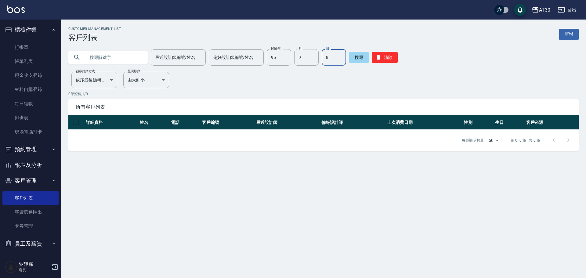
click at [376, 58] on icon "button" at bounding box center [378, 57] width 4 height 5
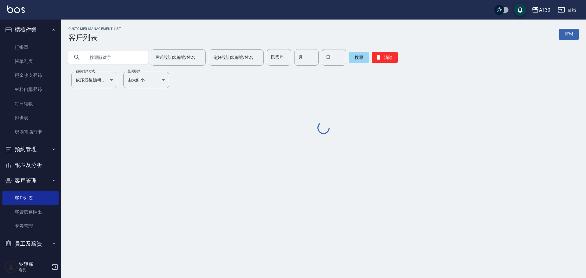
click at [126, 57] on input "text" at bounding box center [113, 57] width 57 height 16
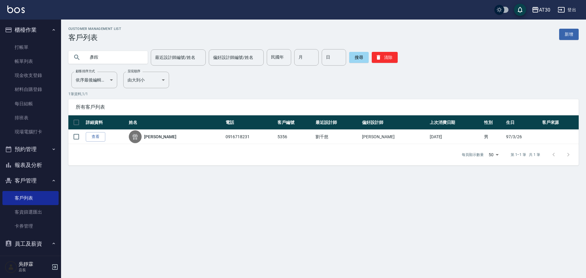
drag, startPoint x: 91, startPoint y: 63, endPoint x: 58, endPoint y: 70, distance: 33.4
click at [58, 70] on div "AT30 登出 櫃檯作業 打帳單 帳單列表 現金收支登錄 材料自購登錄 每日結帳 排班表 現場電腦打卡 預約管理 預約管理 單日預約紀錄 單週預約紀錄 報表及…" at bounding box center [293, 139] width 586 height 278
type input "5357"
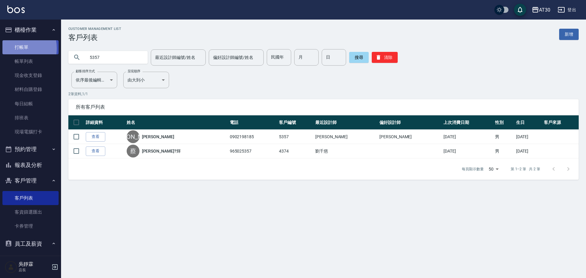
click at [10, 48] on link "打帳單" at bounding box center [30, 47] width 56 height 14
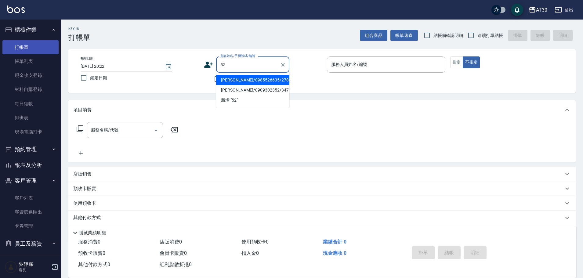
type input "5"
type input "5681"
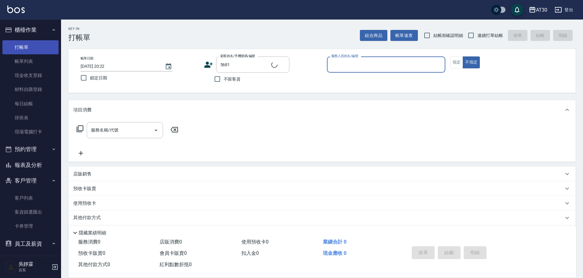
type input "1"
type input "[PERSON_NAME]/0916710393/5681"
type input "[PERSON_NAME]1"
type button "false"
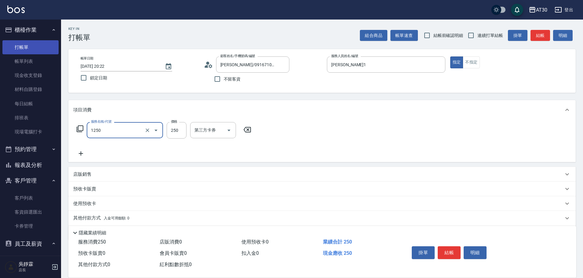
type input "洗髮250(1250)"
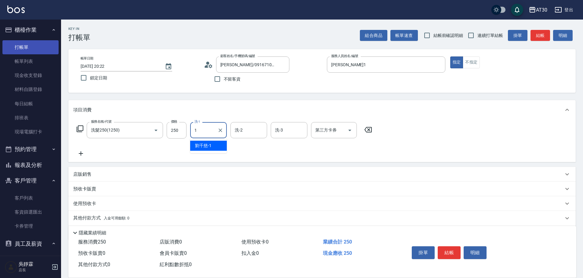
type input "[PERSON_NAME]1"
type input "[PERSON_NAME]-20"
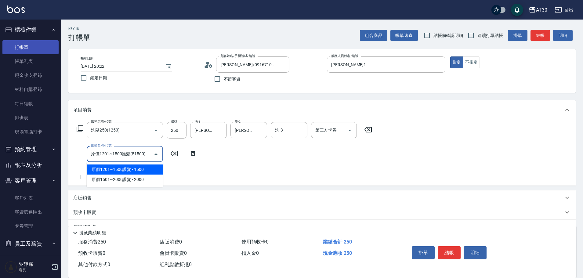
type input "原價1201~1500護髮(51500)"
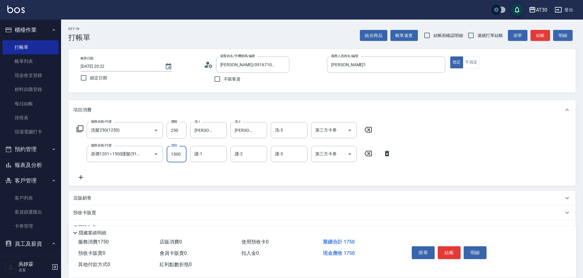
click at [387, 154] on icon at bounding box center [386, 153] width 15 height 7
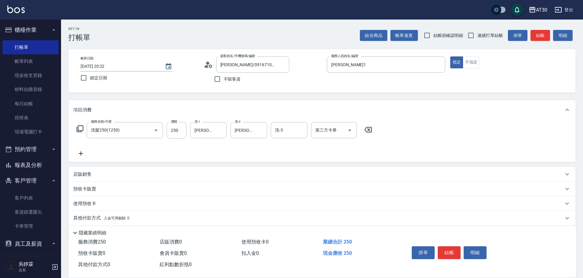
click at [77, 154] on icon at bounding box center [80, 153] width 15 height 7
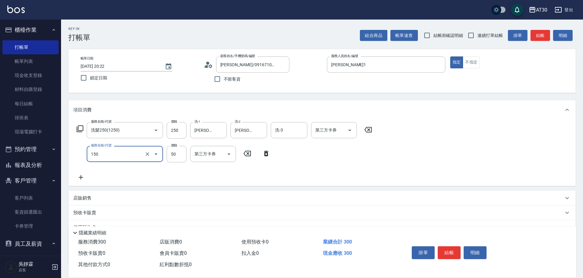
type input "精油(150)"
type input "[PERSON_NAME]-20"
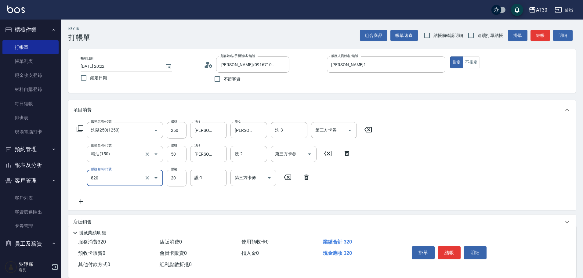
type input "潤絲(820)"
type input "[PERSON_NAME]1"
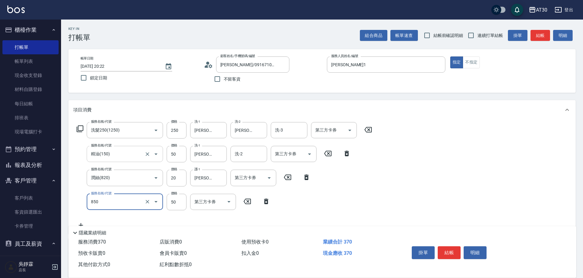
type input "吹捲(850)"
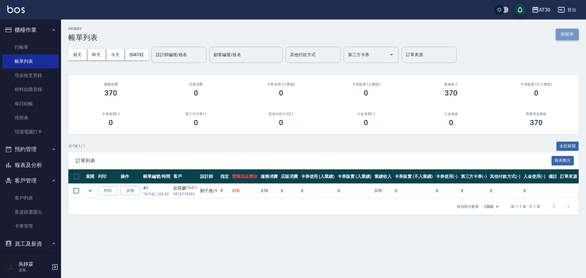
click at [562, 37] on button "新開單" at bounding box center [567, 34] width 23 height 11
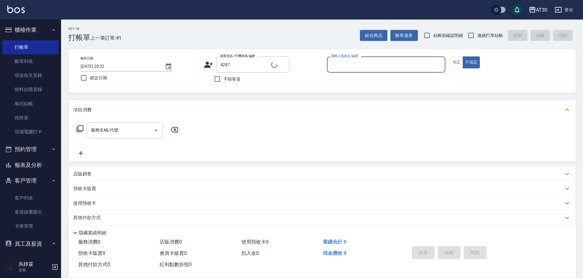
type input "[PERSON_NAME]/0916926577/4287"
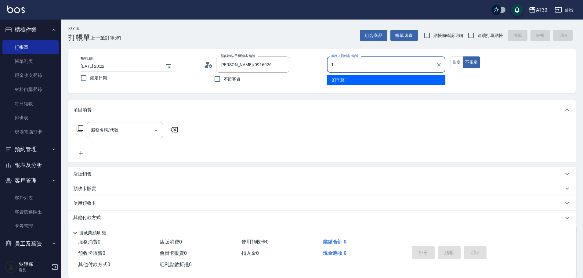
type input "[PERSON_NAME]1"
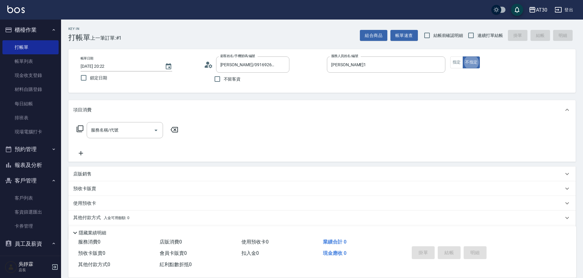
type button "false"
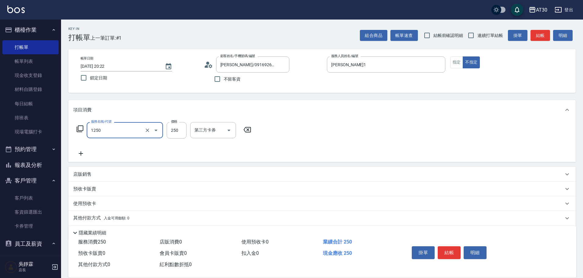
type input "洗髮250(1250)"
type input "250"
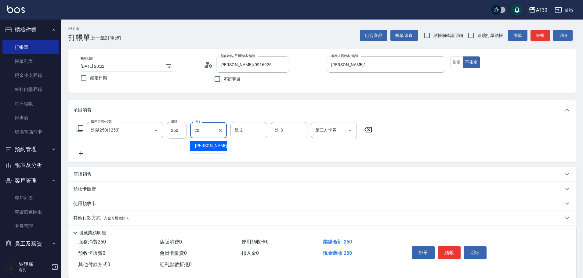
type input "[PERSON_NAME]-20"
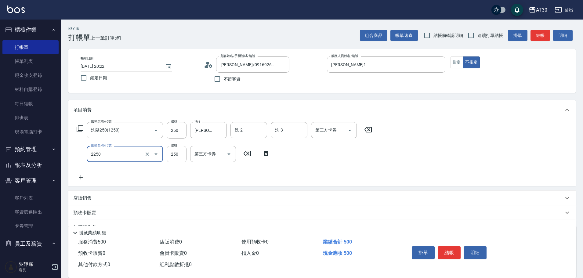
type input "剪髮(2250)"
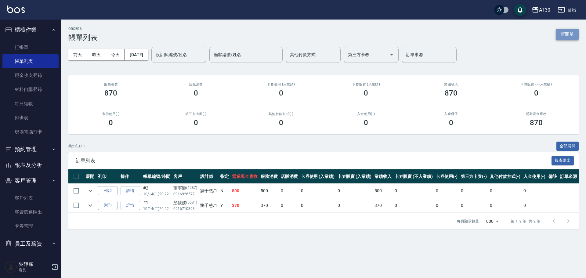
click at [573, 36] on button "新開單" at bounding box center [567, 34] width 23 height 11
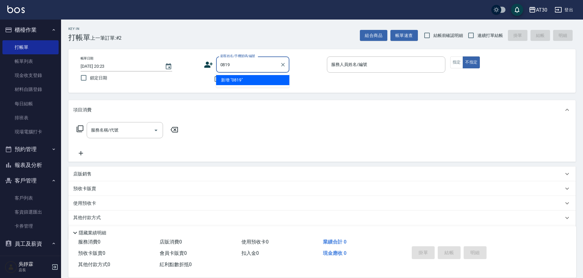
type input "0819"
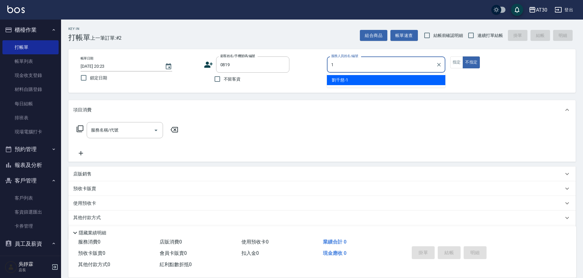
type input "[PERSON_NAME]1"
type button "false"
type input "[PERSON_NAME]/0981966383/0819"
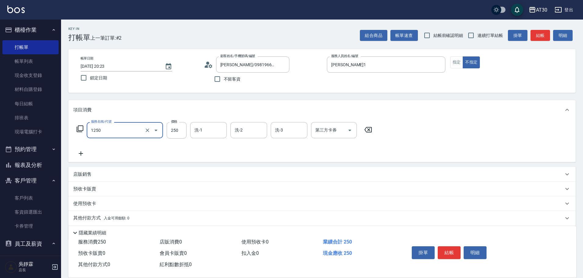
type input "洗髮250(1250)"
type input "[PERSON_NAME]-20"
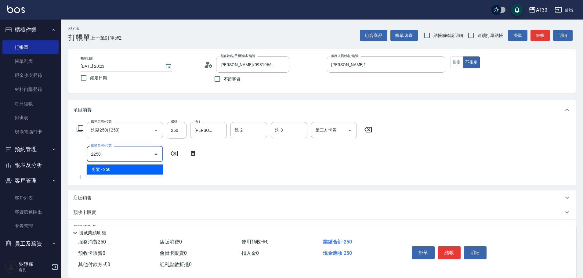
type input "剪髮(2250)"
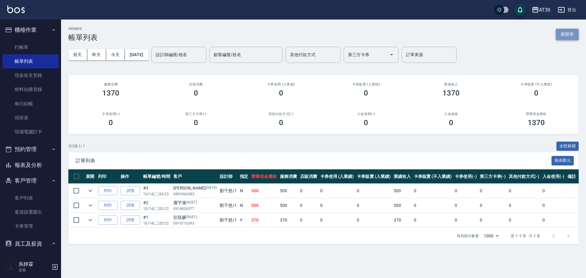
click at [568, 34] on button "新開單" at bounding box center [567, 34] width 23 height 11
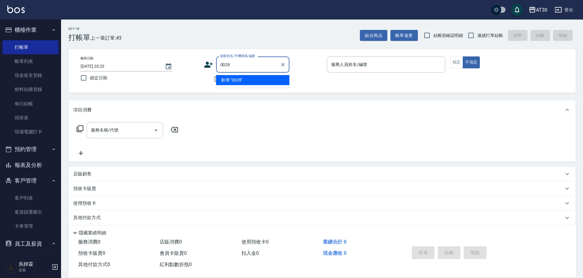
type input "0028"
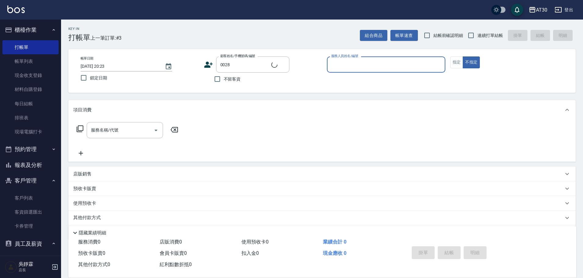
type input "1"
type input "[PERSON_NAME]/0971422276/0028"
type input "[PERSON_NAME]1"
type button "false"
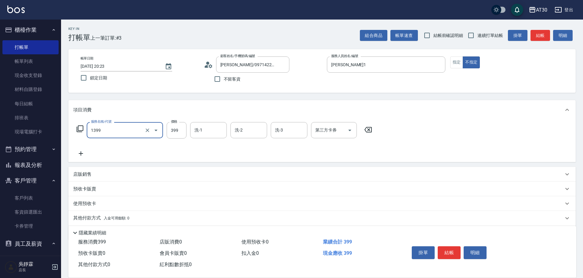
type input "健康洗髮(1399)"
type input "[PERSON_NAME]-20"
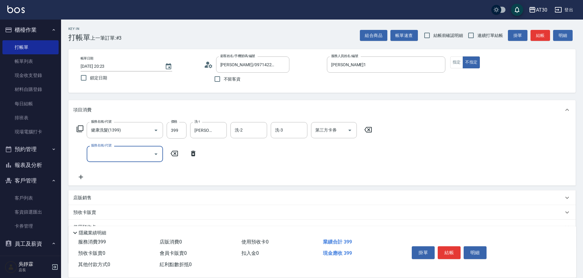
click at [451, 250] on button "結帳" at bounding box center [449, 252] width 23 height 13
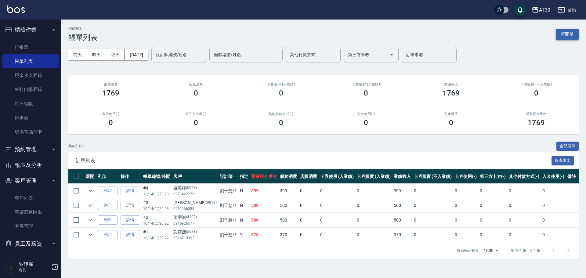
click at [563, 32] on button "新開單" at bounding box center [567, 34] width 23 height 11
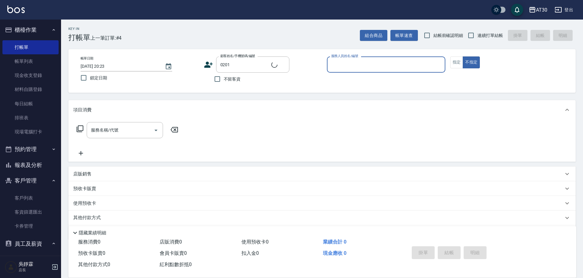
type input "[PERSON_NAME]/0968456034/0201"
type input "[PERSON_NAME]1"
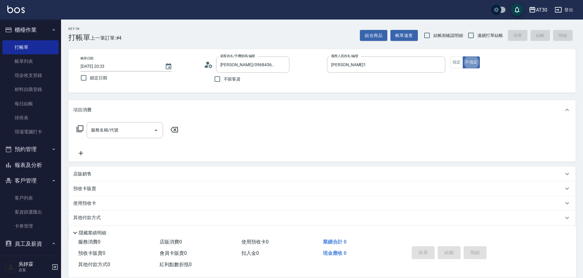
type button "false"
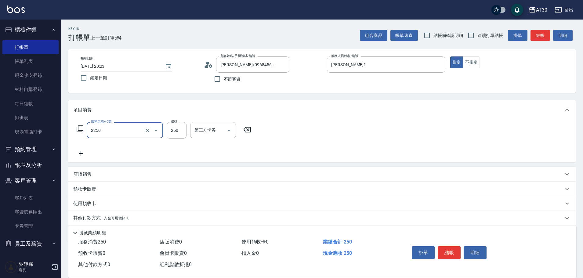
type input "剪髮(2250)"
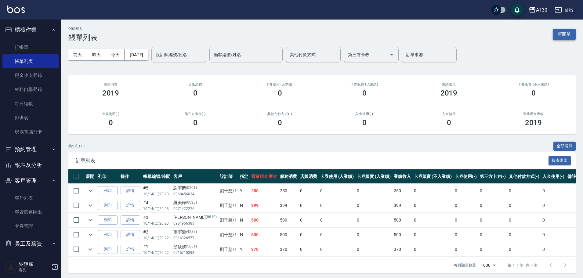
click at [566, 32] on button "新開單" at bounding box center [564, 34] width 23 height 11
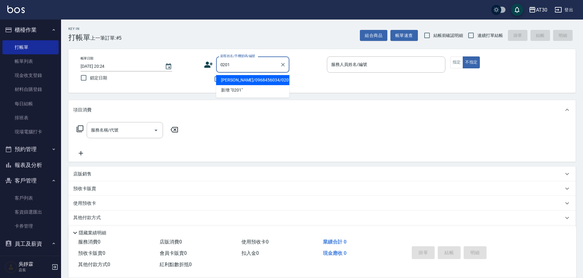
type input "[PERSON_NAME]/0968456034/0201"
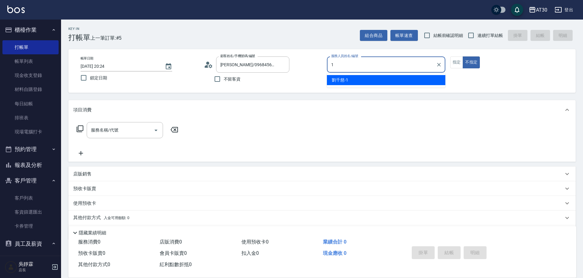
type input "[PERSON_NAME]1"
type button "false"
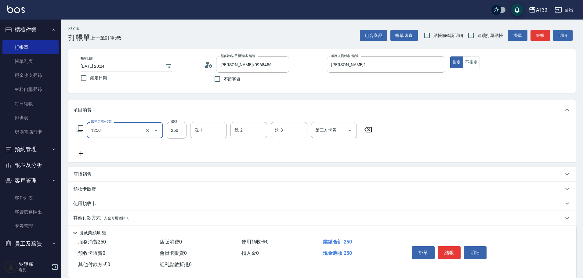
type input "洗髮250(1250)"
type input "[PERSON_NAME]-20"
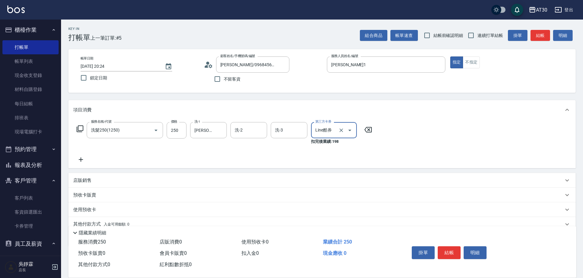
type input "Line酷券"
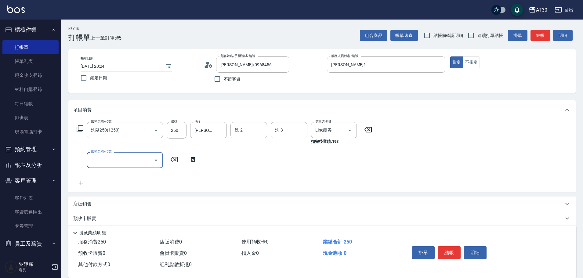
click at [371, 129] on icon at bounding box center [367, 129] width 15 height 7
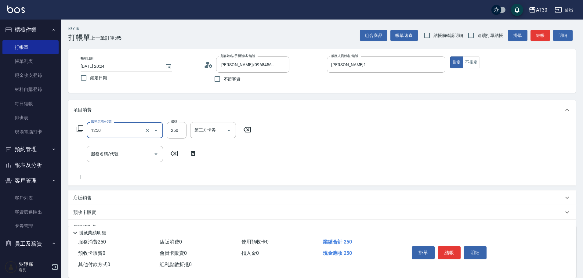
type input "洗髮250(1250)"
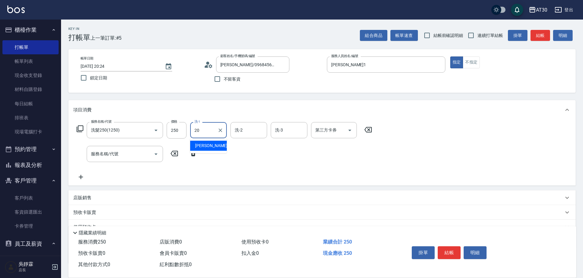
type input "[PERSON_NAME]-20"
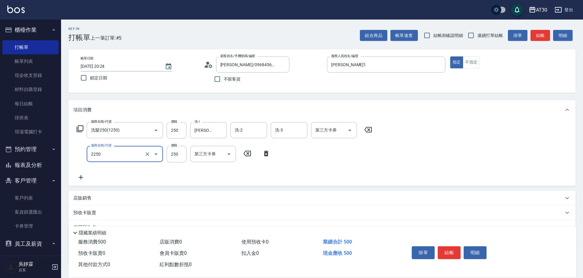
type input "剪髮(2250)"
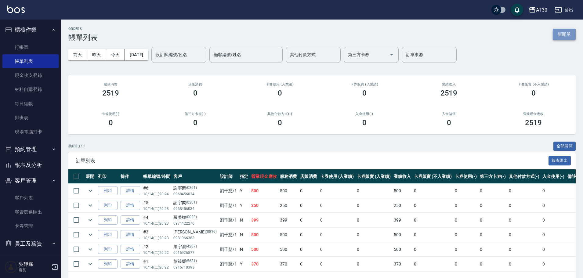
click at [567, 36] on button "新開單" at bounding box center [564, 34] width 23 height 11
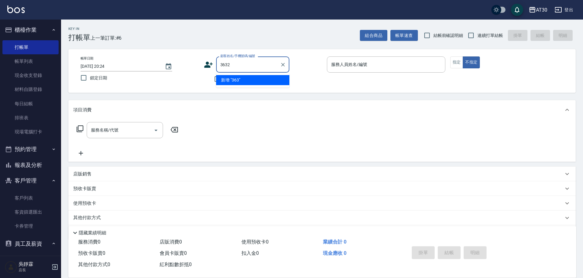
type input "3632"
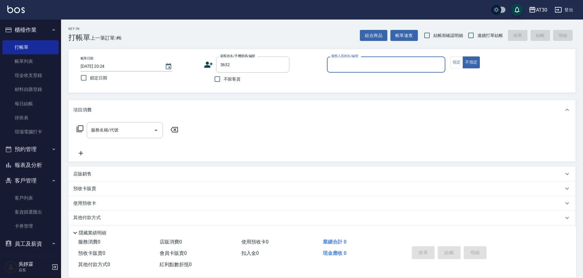
type input "1"
type input "[PERSON_NAME]/0975370780/3632"
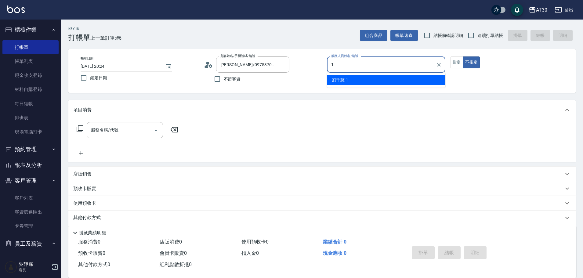
type input "[PERSON_NAME]1"
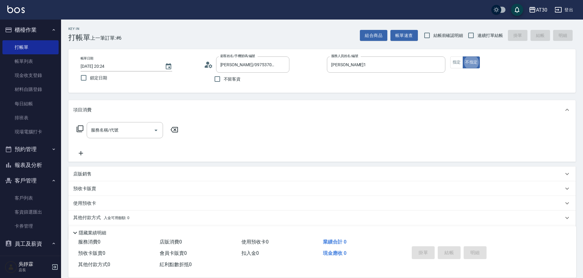
type button "false"
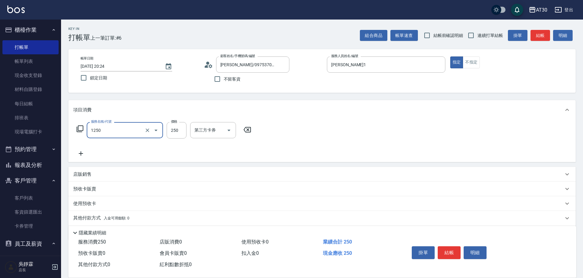
type input "洗髮250(1250)"
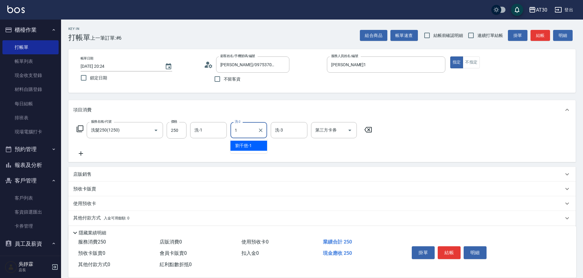
type input "[PERSON_NAME]1"
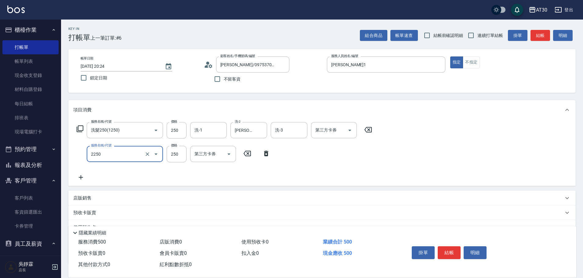
type input "剪髮(2250)"
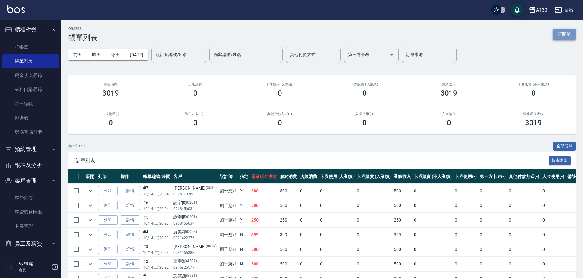
click at [571, 34] on button "新開單" at bounding box center [564, 34] width 23 height 11
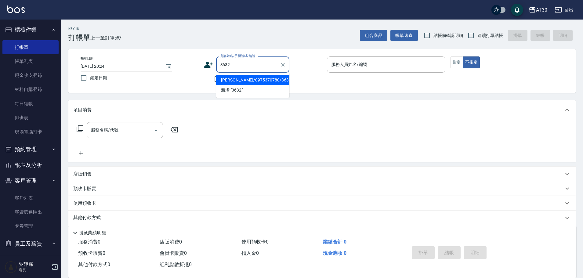
type input "[PERSON_NAME]/0975370780/3632"
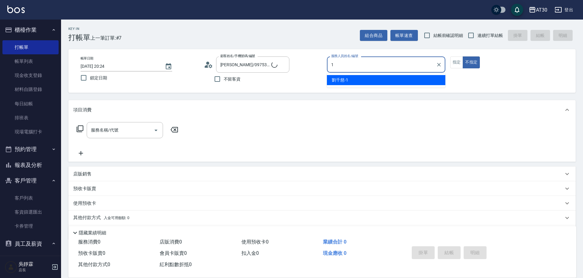
type input "[PERSON_NAME]1"
type button "false"
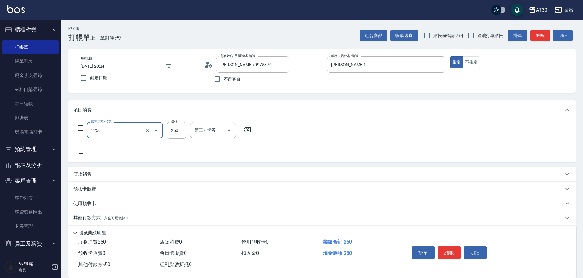
type input "洗髮250(1250)"
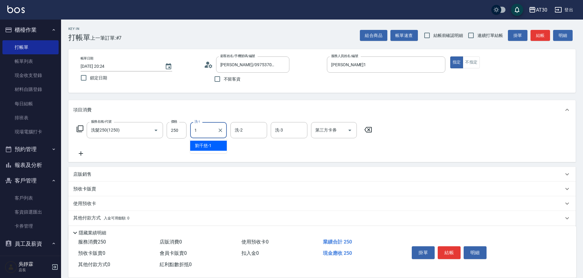
type input "[PERSON_NAME]1"
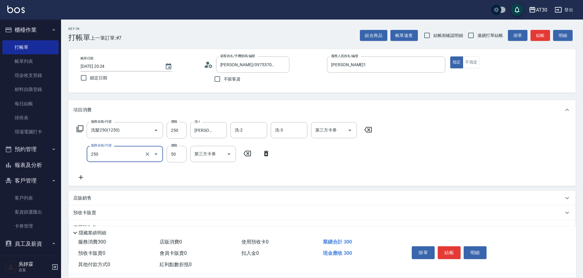
type input "剪瀏海(250)"
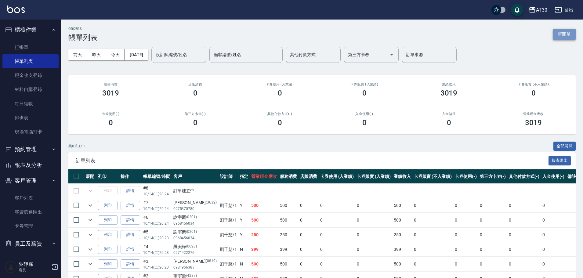
click at [569, 35] on button "新開單" at bounding box center [564, 34] width 23 height 11
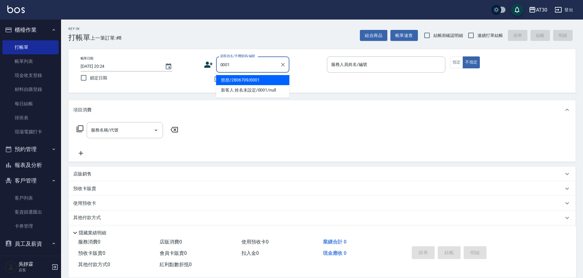
type input "慈慈/2806709/0001"
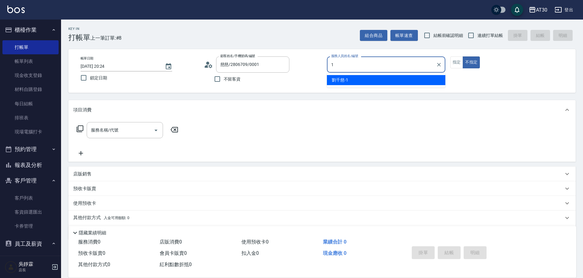
type input "[PERSON_NAME]1"
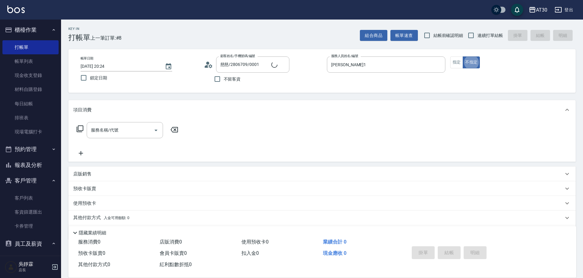
type button "false"
type input "新客人 姓名未設定/0001/null"
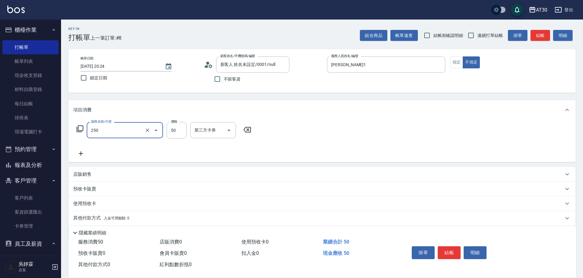
type input "剪瀏海(250)"
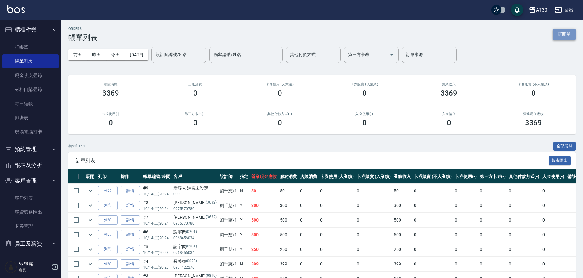
click at [567, 30] on button "新開單" at bounding box center [564, 34] width 23 height 11
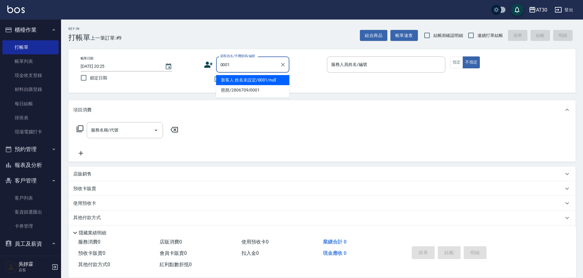
type input "新客人 姓名未設定/0001/null"
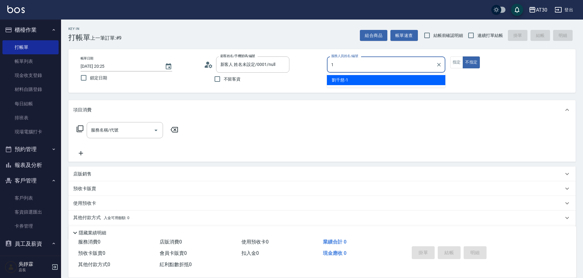
type input "[PERSON_NAME]1"
type button "false"
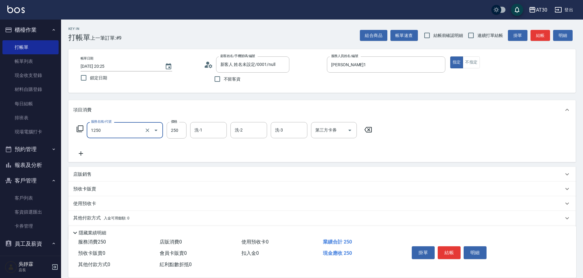
type input "洗髮250(1250)"
type input "[PERSON_NAME]1"
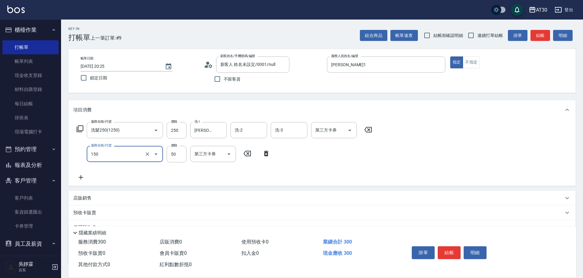
type input "精油(150)"
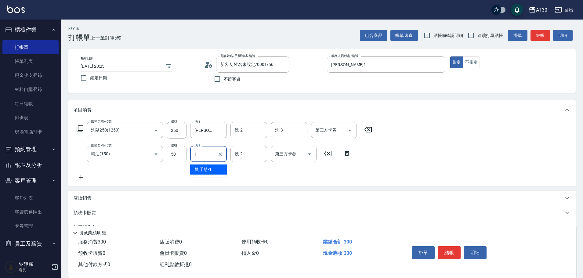
type input "[PERSON_NAME]1"
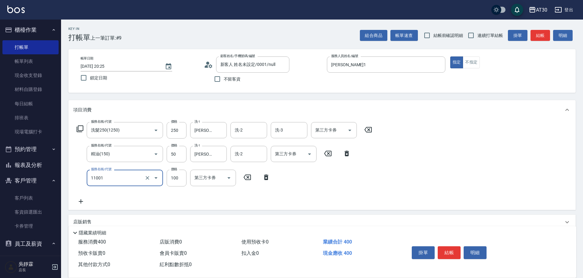
type input "瞬護(11001)"
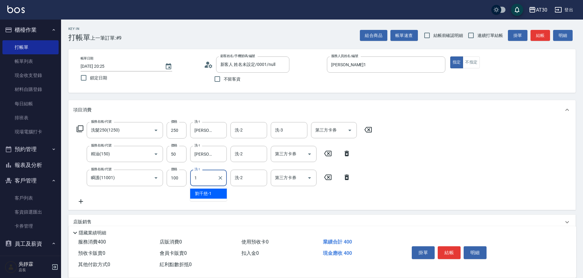
type input "[PERSON_NAME]1"
click at [252, 63] on input "新客人 姓名未設定/0001/null" at bounding box center [248, 64] width 59 height 11
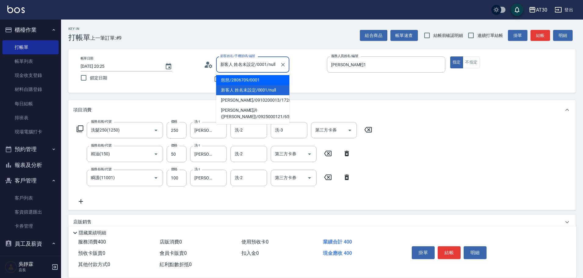
click at [247, 76] on li "慈慈/2806709/0001" at bounding box center [252, 80] width 73 height 10
type input "慈慈/2806709/0001"
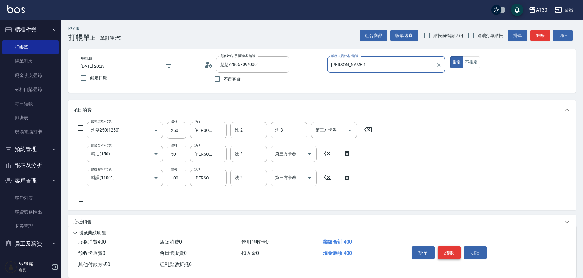
click at [454, 247] on button "結帳" at bounding box center [449, 252] width 23 height 13
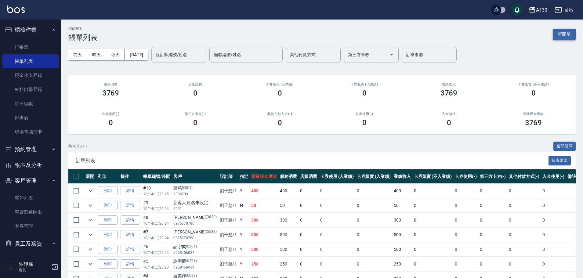
click at [570, 35] on button "新開單" at bounding box center [564, 34] width 23 height 11
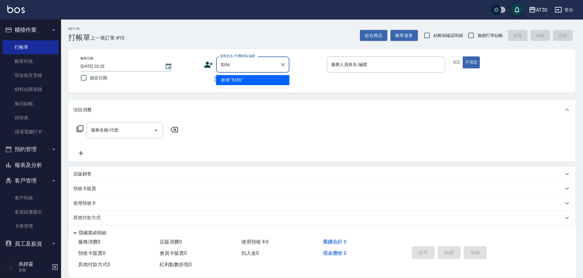
type input "5356"
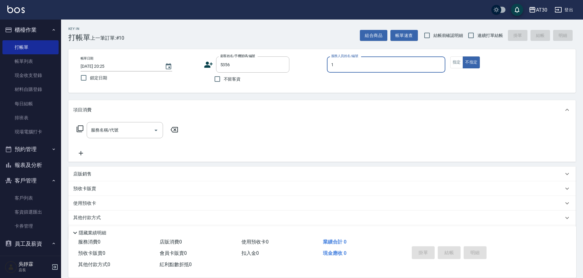
type input "[PERSON_NAME]1"
type button "false"
type input "[PERSON_NAME]/0916718231/5356"
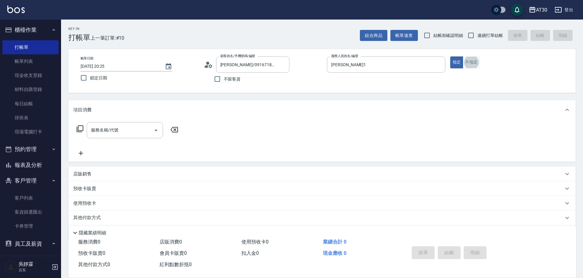
scroll to position [12, 0]
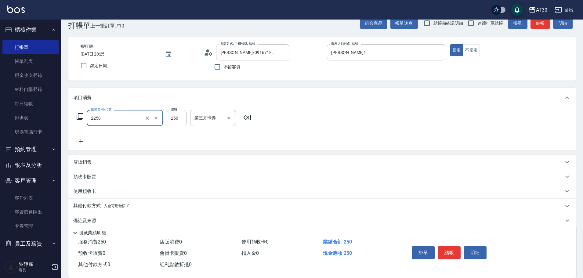
type input "剪髮(2250)"
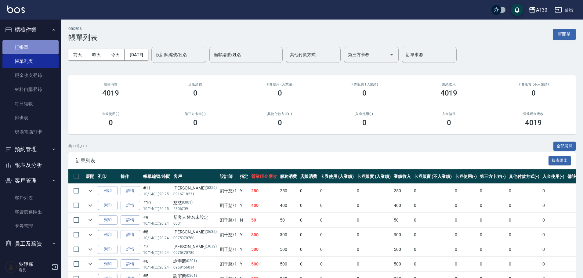
click at [34, 43] on link "打帳單" at bounding box center [30, 47] width 56 height 14
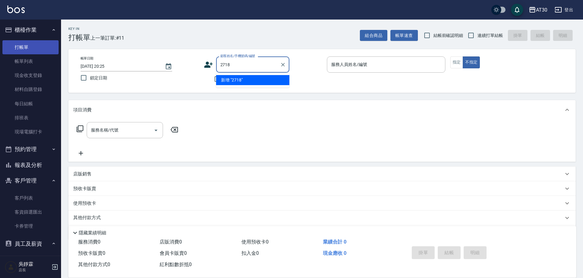
type input "2718"
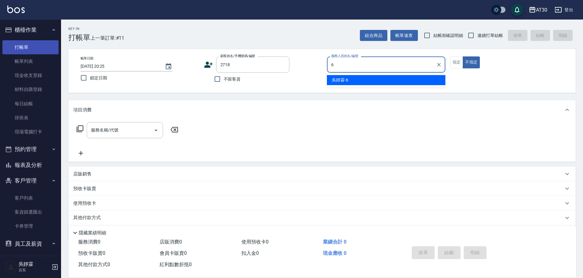
type input "吳靜霖-6"
type button "false"
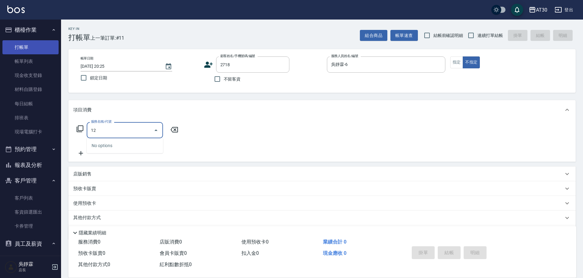
type input "1"
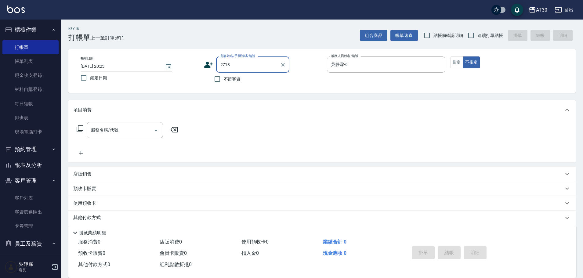
drag, startPoint x: 254, startPoint y: 64, endPoint x: 206, endPoint y: 74, distance: 48.9
click at [208, 73] on div "顧客姓名/手機號碼/編號 2718 顧客姓名/手機號碼/編號 不留客資" at bounding box center [263, 70] width 118 height 29
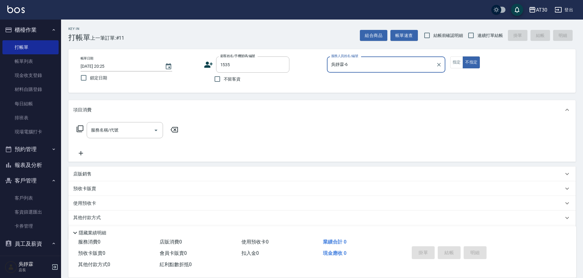
click at [463, 56] on button "不指定" at bounding box center [471, 62] width 17 height 12
type input "[PERSON_NAME]/0965105090/1535"
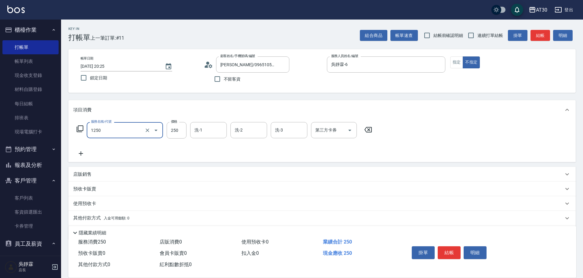
type input "洗髮250(1250)"
type input "[PERSON_NAME]-20"
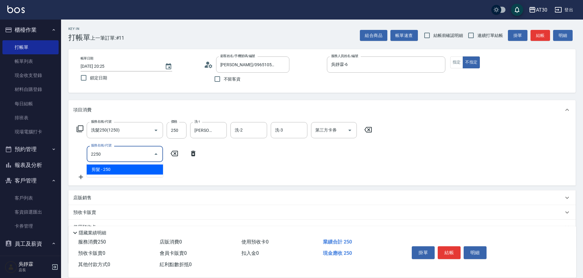
type input "剪髮(2250)"
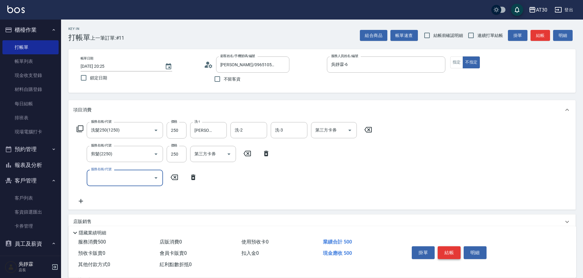
click at [455, 253] on button "結帳" at bounding box center [449, 252] width 23 height 13
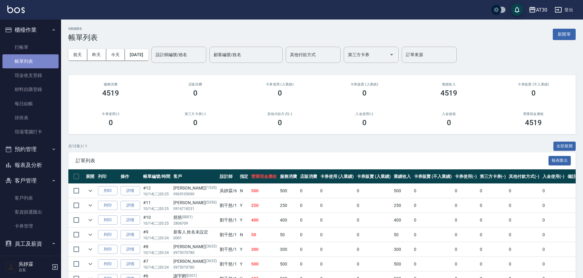
click at [32, 58] on link "帳單列表" at bounding box center [30, 61] width 56 height 14
click at [31, 43] on link "打帳單" at bounding box center [30, 47] width 56 height 14
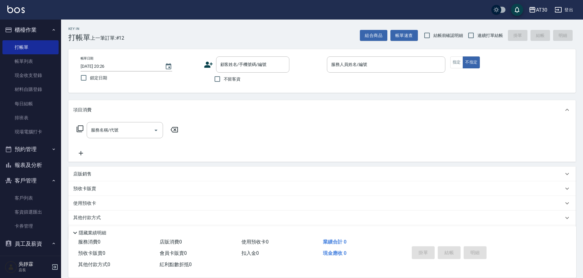
drag, startPoint x: 201, startPoint y: 64, endPoint x: 207, endPoint y: 66, distance: 6.9
click at [201, 65] on div "帳單日期 [DATE] 20:26 鎖定日期 顧客姓名/手機號碼/編號 顧客姓名/手機號碼/編號 不留客資 服務人員姓名/編號 服務人員姓名/編號 指定 不指定" at bounding box center [322, 70] width 492 height 29
click at [208, 66] on icon at bounding box center [208, 65] width 9 height 6
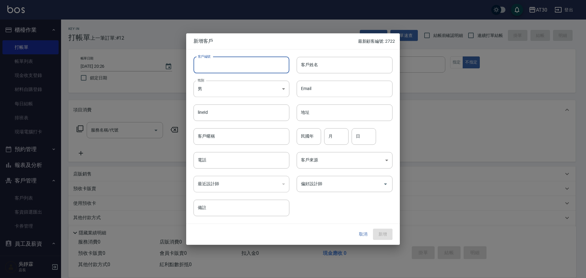
click at [241, 69] on input "客戶編號" at bounding box center [241, 65] width 96 height 16
type input "2718"
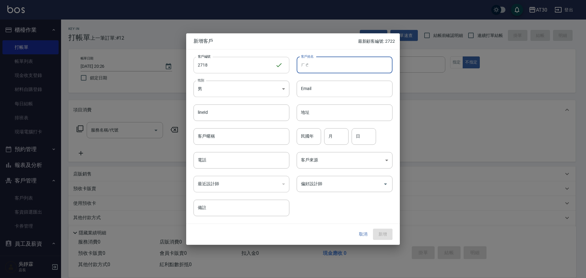
type input "和"
type input "鶴"
type input "喝"
type input "賀"
type input "[PERSON_NAME]"
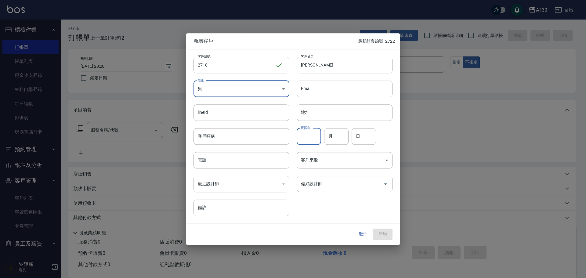
click at [311, 139] on input "民國年" at bounding box center [309, 136] width 24 height 16
type input "95"
type input "09"
type input "08"
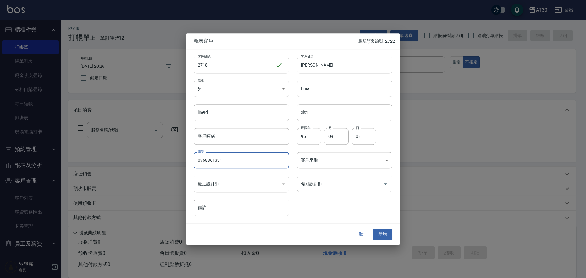
type input "0968861391"
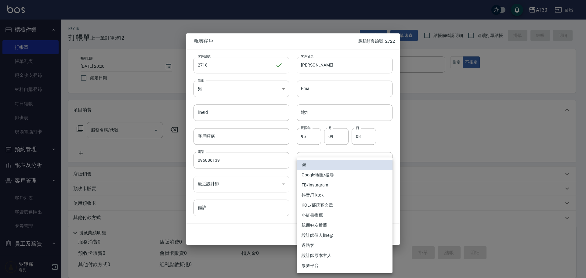
click at [489, 133] on div at bounding box center [293, 139] width 586 height 278
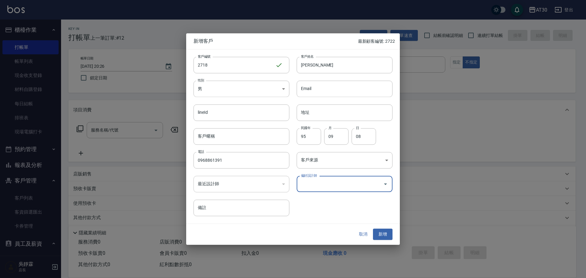
click at [343, 177] on div "偏好設計師 偏好設計師" at bounding box center [340, 180] width 103 height 24
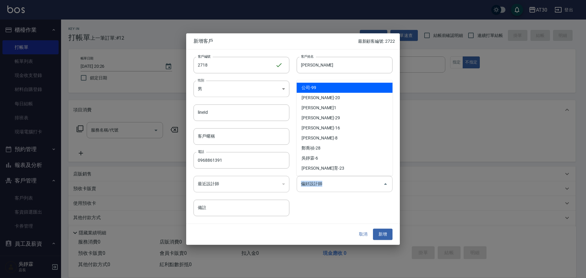
click at [337, 189] on input "偏好設計師" at bounding box center [339, 183] width 81 height 11
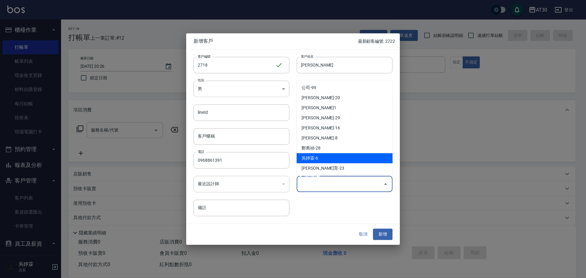
click at [328, 157] on li "吳靜霖-6" at bounding box center [345, 158] width 96 height 10
type input "吳靜霖"
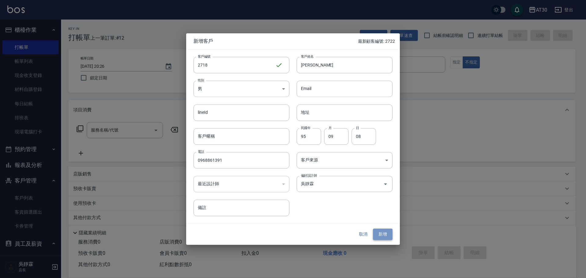
click at [382, 236] on button "新增" at bounding box center [383, 234] width 20 height 11
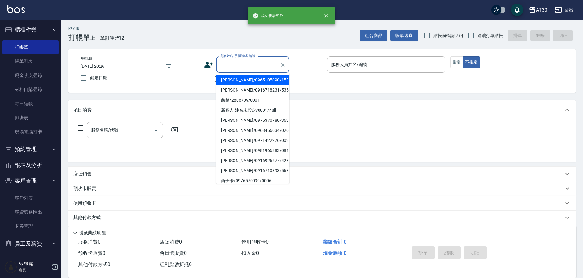
click at [240, 63] on input "顧客姓名/手機號碼/編號" at bounding box center [248, 64] width 59 height 11
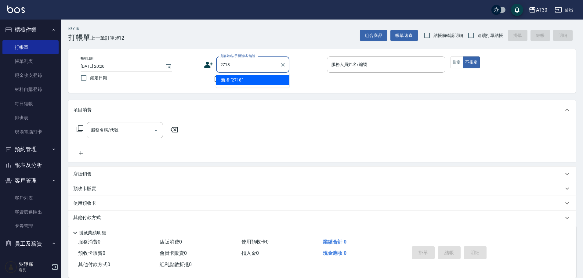
type input "2718"
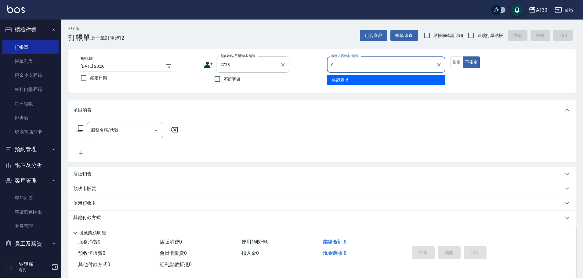
type input "吳靜霖-6"
type button "false"
type input "[PERSON_NAME]/0968861391/2718"
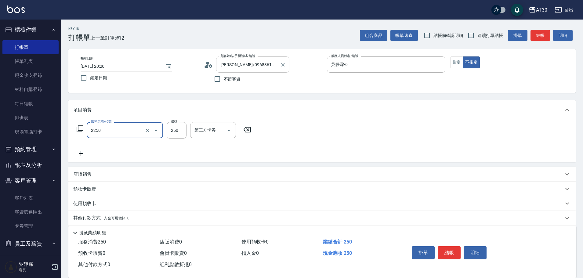
type input "剪髮(2250)"
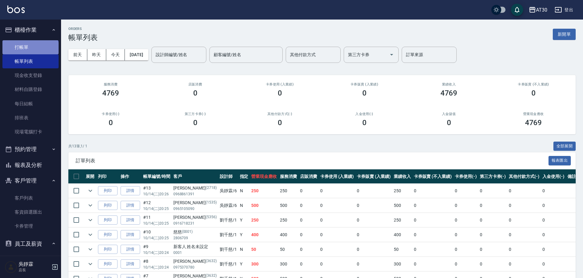
click at [30, 48] on link "打帳單" at bounding box center [30, 47] width 56 height 14
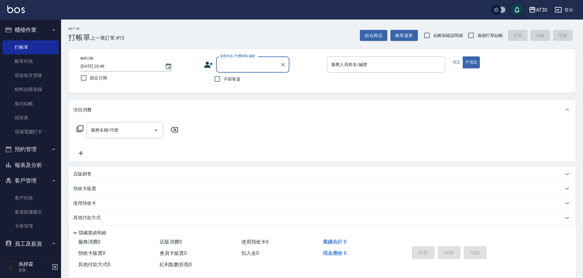
click at [38, 159] on button "報表及分析" at bounding box center [30, 165] width 56 height 16
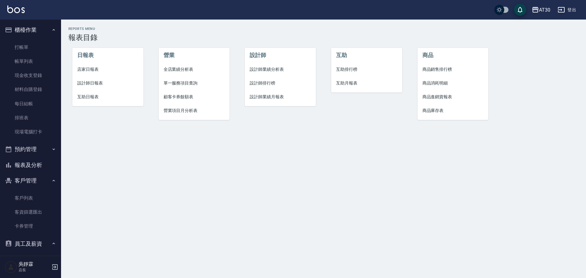
click at [343, 66] on li "互助排行榜" at bounding box center [366, 70] width 71 height 14
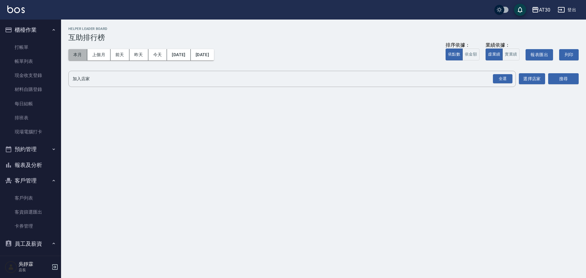
click at [78, 52] on button "本月" at bounding box center [77, 54] width 19 height 11
click at [505, 76] on div "全選" at bounding box center [503, 78] width 20 height 9
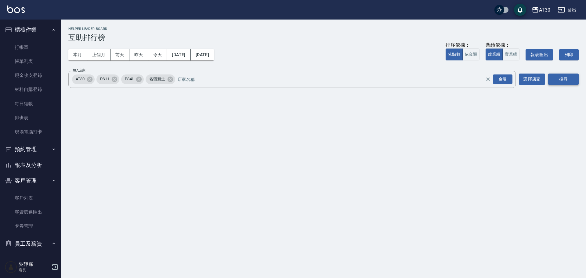
click at [553, 76] on button "搜尋" at bounding box center [563, 79] width 31 height 11
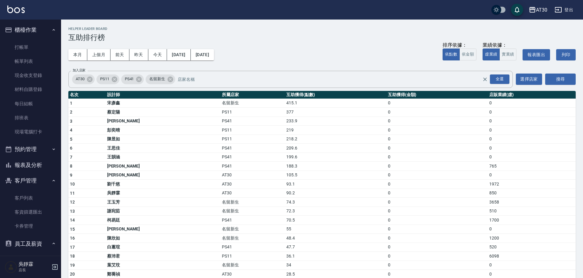
click at [18, 40] on ul "打帳單 帳單列表 現金收支登錄 材料自購登錄 每日結帳 排班表 現場電腦打卡" at bounding box center [30, 90] width 56 height 104
click at [21, 47] on link "打帳單" at bounding box center [30, 47] width 56 height 14
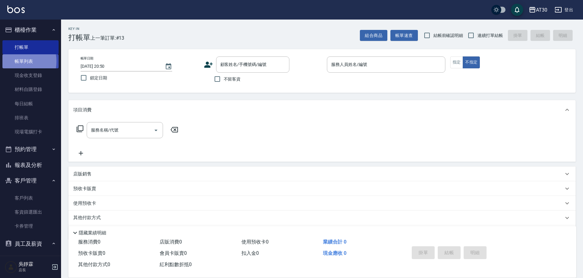
drag, startPoint x: 12, startPoint y: 61, endPoint x: 17, endPoint y: 52, distance: 10.6
click at [12, 60] on link "帳單列表" at bounding box center [30, 61] width 56 height 14
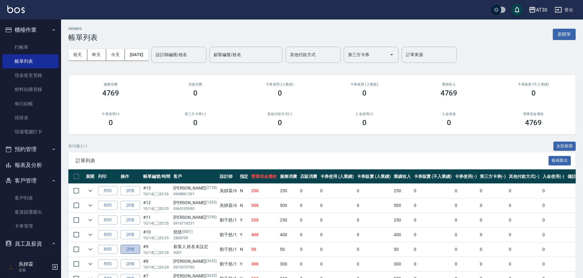
click at [128, 246] on link "詳情" at bounding box center [131, 249] width 20 height 9
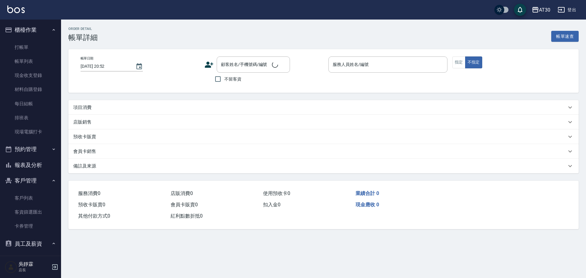
type input "[DATE] 20:24"
type input "[PERSON_NAME]1"
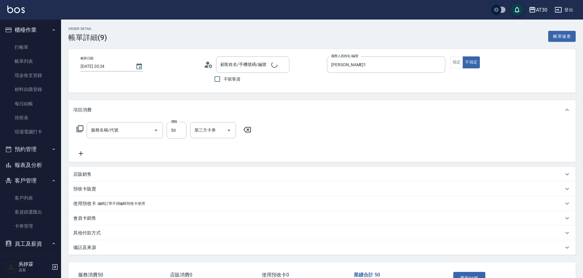
type input "剪瀏海(250)"
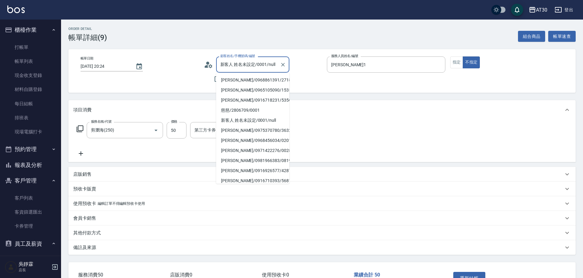
click at [244, 66] on input "新客人 姓名未設定/0001/null" at bounding box center [248, 64] width 59 height 11
click at [250, 109] on li "慈慈/2806709/0001" at bounding box center [252, 110] width 73 height 10
type input "慈慈/2806709/0001"
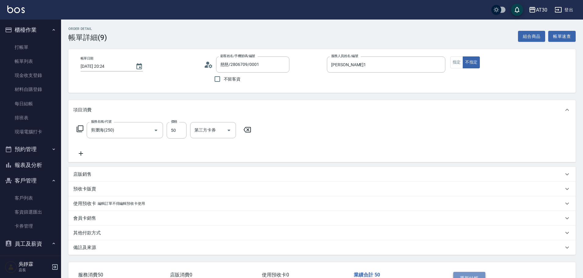
click at [464, 274] on button "重新結帳" at bounding box center [469, 278] width 32 height 13
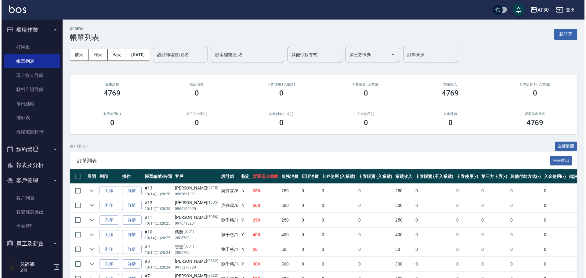
scroll to position [82, 0]
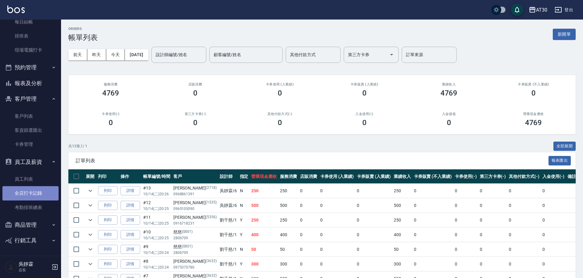
click at [35, 192] on link "全店打卡記錄" at bounding box center [30, 193] width 56 height 14
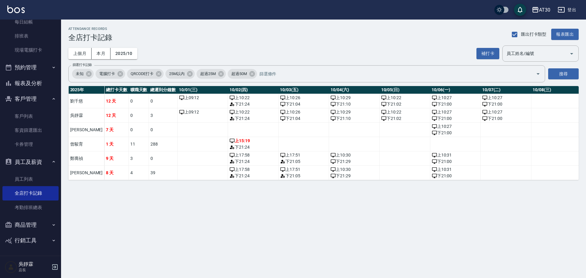
drag, startPoint x: 214, startPoint y: 185, endPoint x: 277, endPoint y: 181, distance: 63.0
click at [277, 181] on div "ATTENDANCE RECORDS 全店打卡記錄 匯出打卡類型 報表匯出 上個月 本月 2025/10 補打卡 員工姓名/編號 員工姓名/編號 篩選打卡記錄…" at bounding box center [323, 104] width 525 height 168
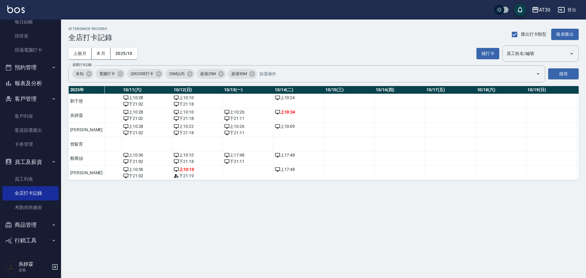
scroll to position [0, 550]
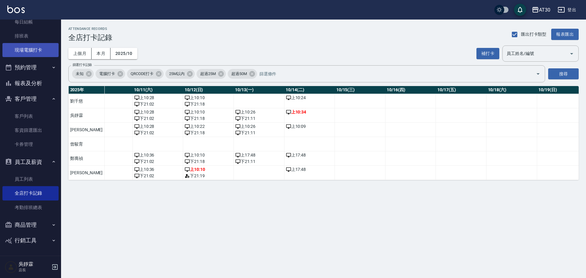
click at [34, 46] on link "現場電腦打卡" at bounding box center [30, 50] width 56 height 14
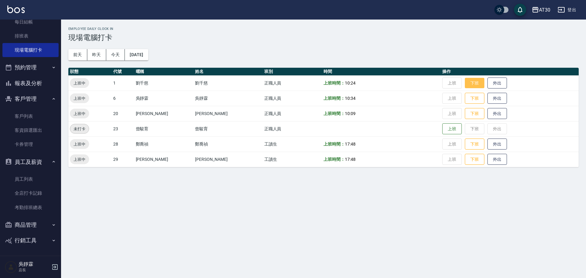
click at [465, 84] on button "下班" at bounding box center [475, 83] width 20 height 11
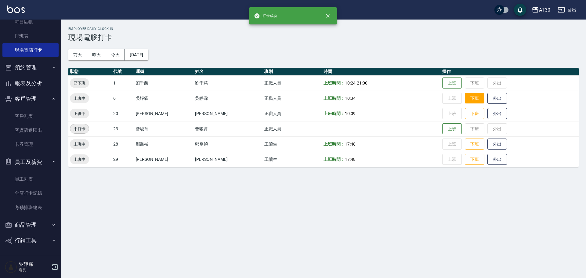
click at [466, 94] on button "下班" at bounding box center [475, 98] width 20 height 11
click at [470, 111] on button "下班" at bounding box center [475, 113] width 20 height 11
click at [468, 143] on button "下班" at bounding box center [475, 144] width 20 height 11
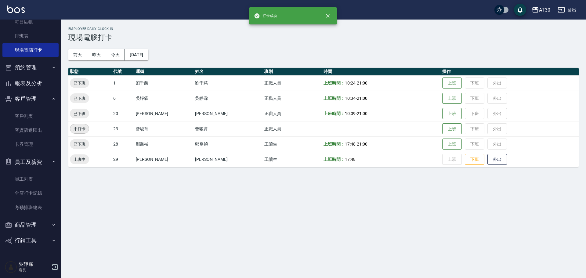
click at [472, 164] on td "上班 下班 外出" at bounding box center [510, 159] width 138 height 15
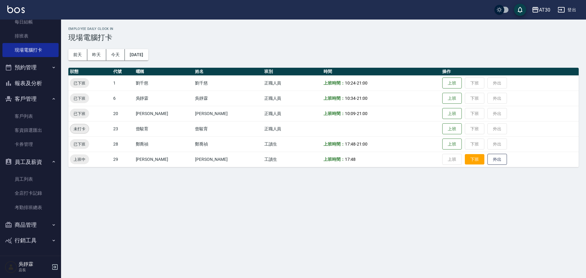
click at [468, 161] on button "下班" at bounding box center [475, 159] width 20 height 11
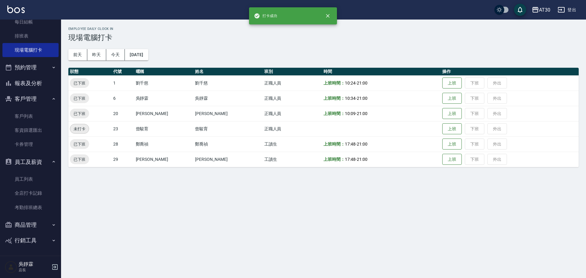
click at [406, 202] on div "Employee Daily Clock In 現場電腦打卡 [DATE] [DATE] [DATE] [DATE] 狀態 代號 暱稱 姓名 班別 時間 操作…" at bounding box center [293, 139] width 586 height 278
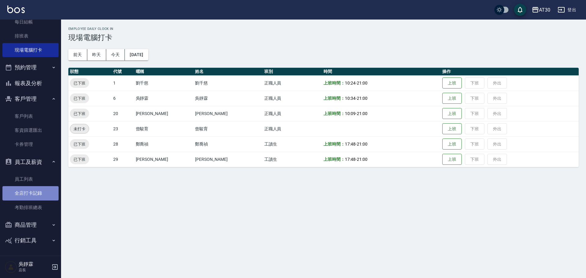
click at [44, 196] on link "全店打卡記錄" at bounding box center [30, 193] width 56 height 14
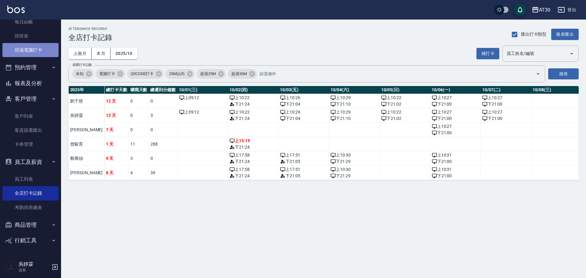
click at [35, 47] on link "現場電腦打卡" at bounding box center [30, 50] width 56 height 14
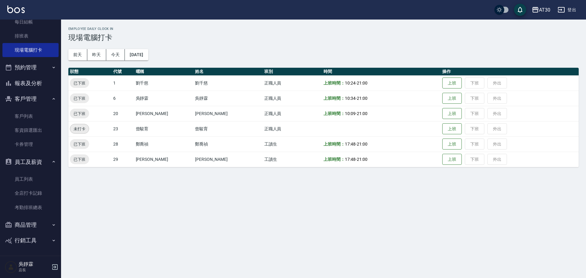
click at [355, 192] on div "Employee Daily Clock In 現場電腦打卡 [DATE] [DATE] [DATE] [DATE] 狀態 代號 暱稱 姓名 班別 時間 操作…" at bounding box center [293, 139] width 586 height 278
click at [35, 98] on button "客戶管理" at bounding box center [30, 99] width 56 height 16
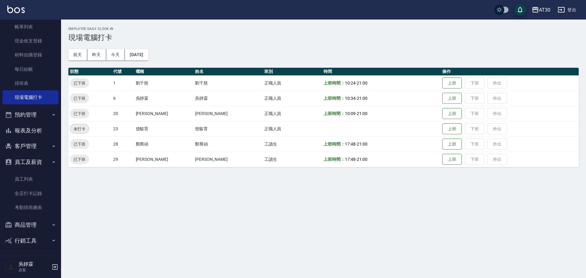
scroll to position [34, 0]
click at [36, 161] on button "員工及薪資" at bounding box center [30, 162] width 56 height 16
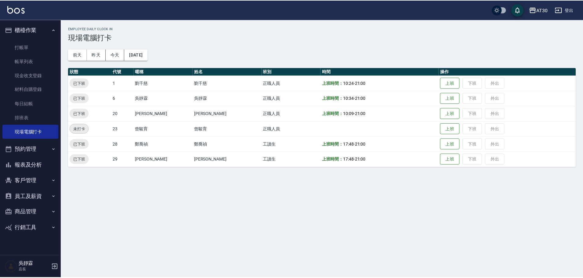
scroll to position [0, 0]
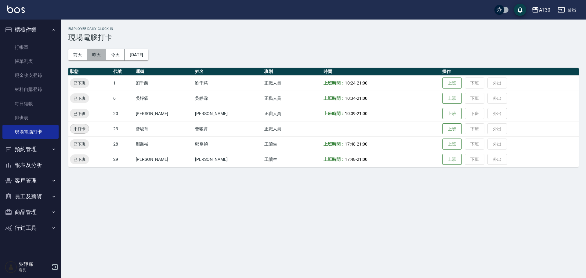
click at [97, 55] on button "昨天" at bounding box center [96, 54] width 19 height 11
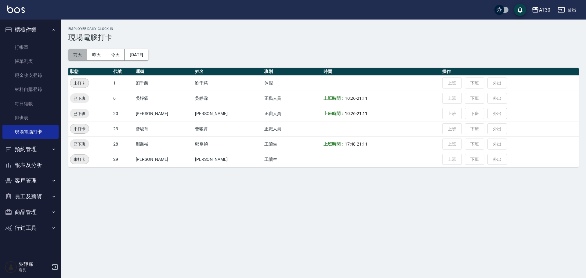
click at [75, 54] on button "前天" at bounding box center [77, 54] width 19 height 11
click at [92, 52] on button "昨天" at bounding box center [96, 54] width 19 height 11
click at [105, 52] on button "昨天" at bounding box center [96, 54] width 19 height 11
click at [123, 54] on button "今天" at bounding box center [115, 54] width 19 height 11
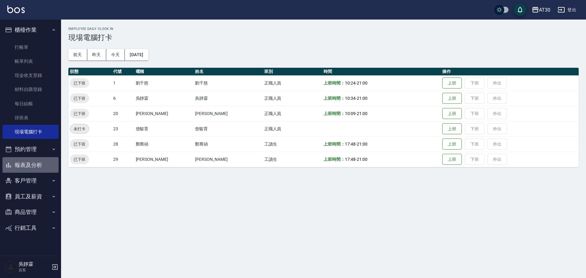
click at [36, 165] on button "報表及分析" at bounding box center [30, 165] width 56 height 16
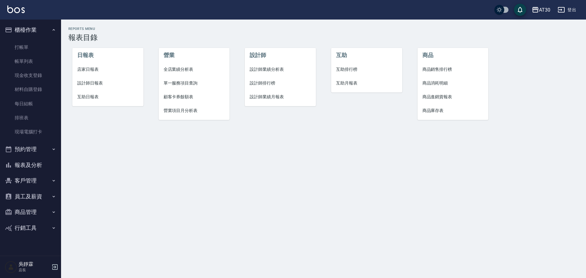
click at [266, 84] on span "設計師排行榜" at bounding box center [280, 83] width 61 height 6
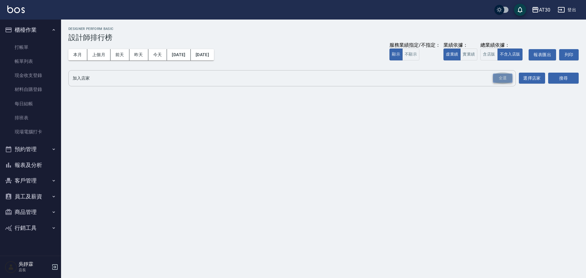
click at [498, 78] on div "全選" at bounding box center [503, 78] width 20 height 9
click at [533, 79] on button "選擇店家" at bounding box center [532, 78] width 26 height 11
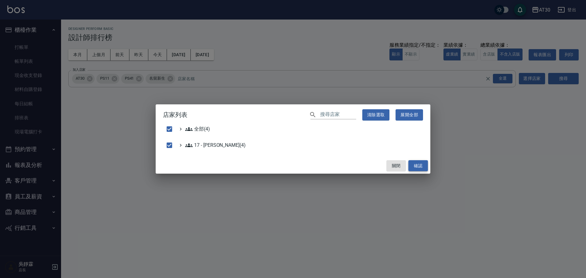
click at [418, 168] on button "確認" at bounding box center [418, 165] width 20 height 11
checkbox input "false"
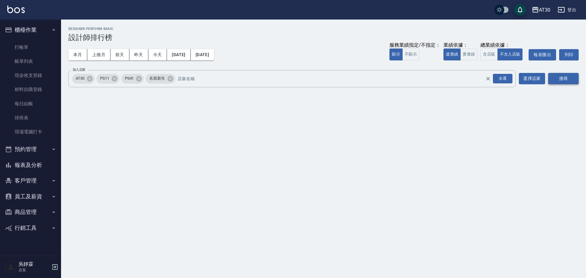
click at [567, 77] on button "搜尋" at bounding box center [563, 78] width 31 height 11
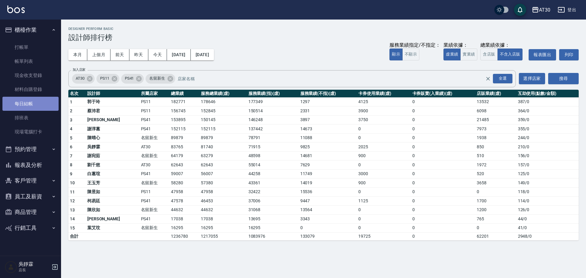
click at [38, 102] on link "每日結帳" at bounding box center [30, 104] width 56 height 14
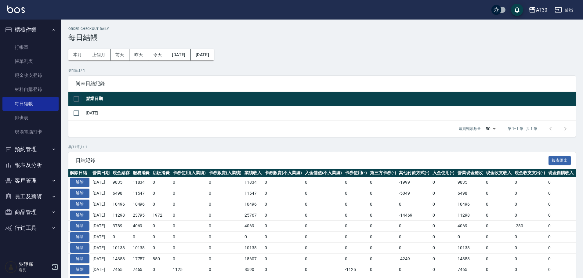
click at [77, 99] on input "checkbox" at bounding box center [76, 98] width 13 height 13
checkbox input "true"
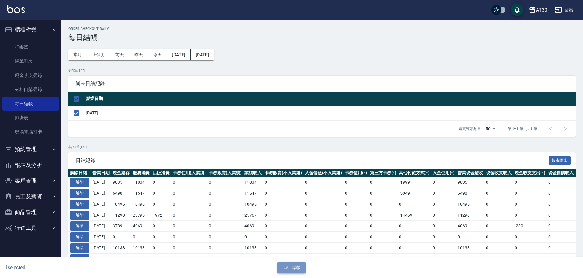
click at [296, 267] on button "結帳" at bounding box center [291, 267] width 28 height 11
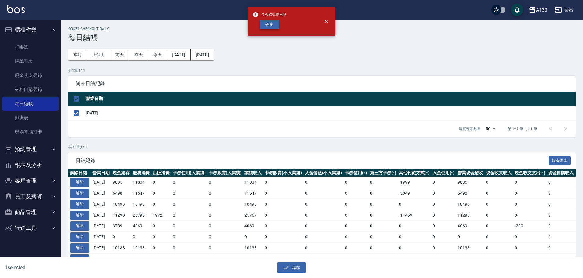
click at [266, 26] on button "確定" at bounding box center [270, 24] width 20 height 9
checkbox input "false"
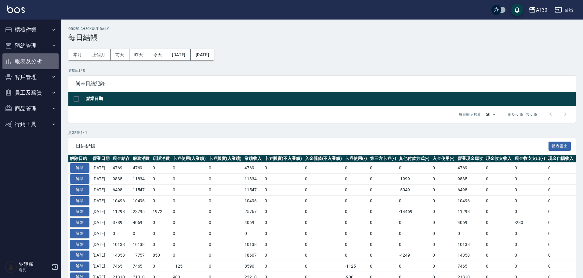
click at [37, 59] on button "報表及分析" at bounding box center [30, 61] width 56 height 16
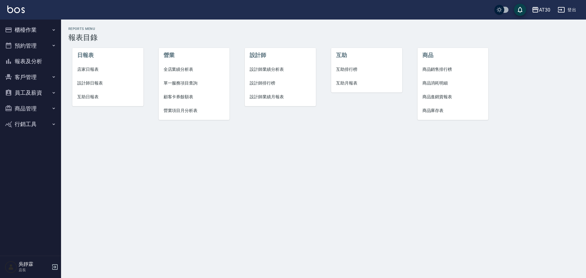
click at [89, 63] on li "店家日報表" at bounding box center [107, 70] width 71 height 14
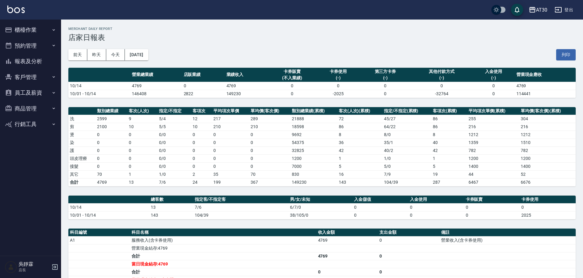
click at [36, 63] on button "報表及分析" at bounding box center [30, 61] width 56 height 16
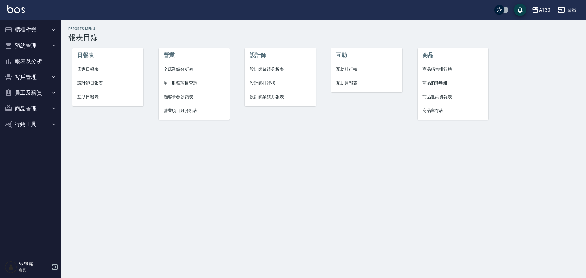
click at [340, 71] on span "互助排行榜" at bounding box center [366, 69] width 61 height 6
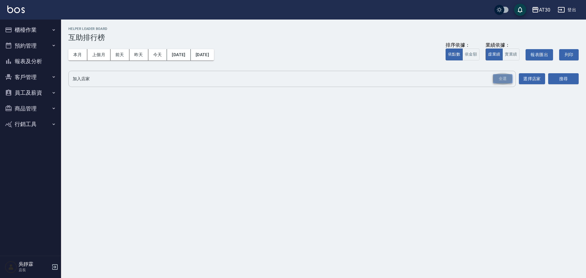
click at [505, 77] on div "全選" at bounding box center [503, 78] width 20 height 9
click at [567, 78] on button "搜尋" at bounding box center [563, 79] width 31 height 11
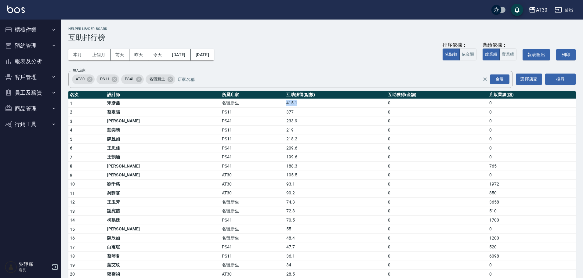
drag, startPoint x: 257, startPoint y: 103, endPoint x: 245, endPoint y: 103, distance: 12.2
click at [285, 103] on td "415.1" at bounding box center [335, 103] width 101 height 9
click at [157, 57] on button "今天" at bounding box center [157, 54] width 19 height 11
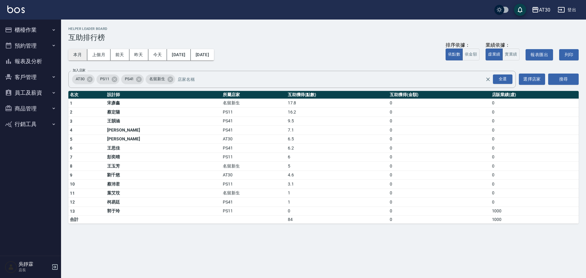
click at [83, 56] on button "本月" at bounding box center [77, 54] width 19 height 11
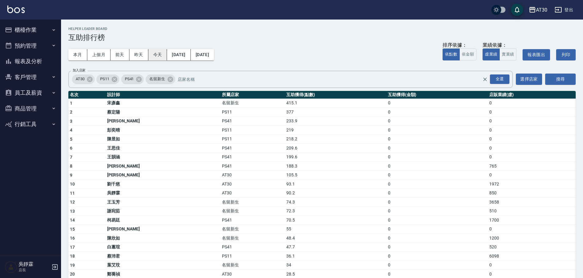
click at [157, 58] on button "今天" at bounding box center [157, 54] width 19 height 11
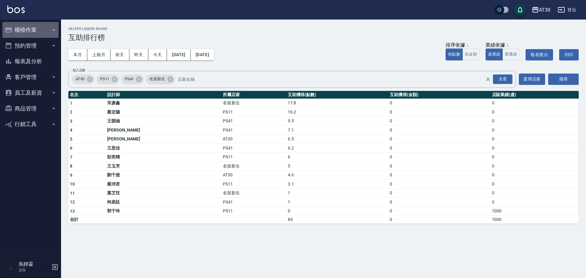
click at [36, 26] on button "櫃檯作業" at bounding box center [30, 30] width 56 height 16
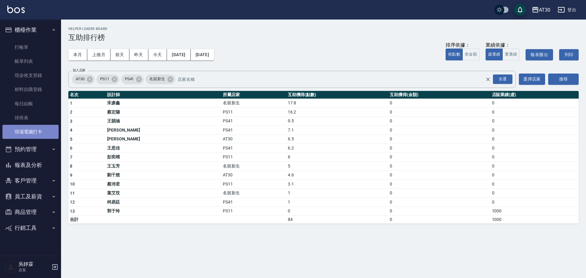
click at [42, 134] on link "現場電腦打卡" at bounding box center [30, 132] width 56 height 14
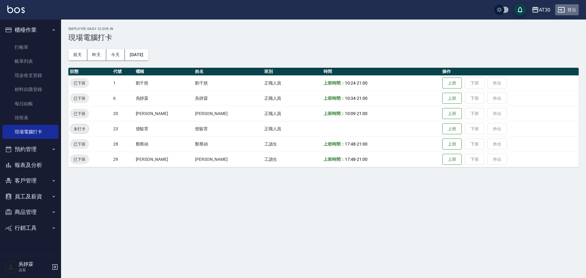
click at [573, 9] on button "登出" at bounding box center [566, 9] width 23 height 11
